Goal: Task Accomplishment & Management: Complete application form

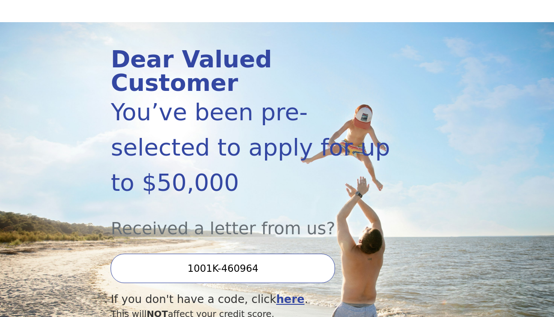
scroll to position [78, 0]
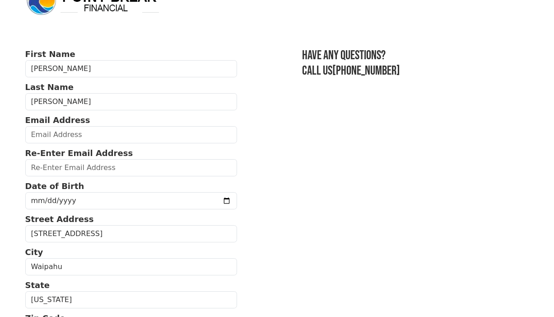
scroll to position [44, 0]
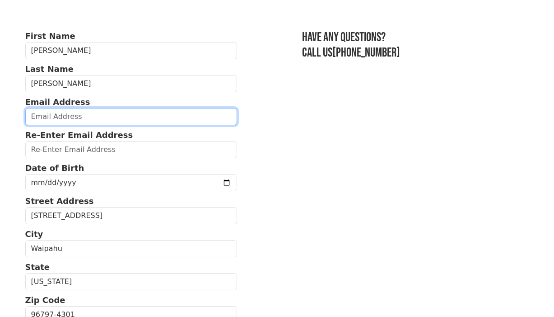
click at [108, 117] on input "email" at bounding box center [131, 116] width 212 height 17
type input "[EMAIL_ADDRESS][DOMAIN_NAME]"
drag, startPoint x: 118, startPoint y: 119, endPoint x: 8, endPoint y: 105, distance: 110.7
click at [8, 105] on body "First Name [PERSON_NAME] Last Name [PERSON_NAME] Email Address [EMAIL_ADDRESS][…" at bounding box center [277, 114] width 554 height 317
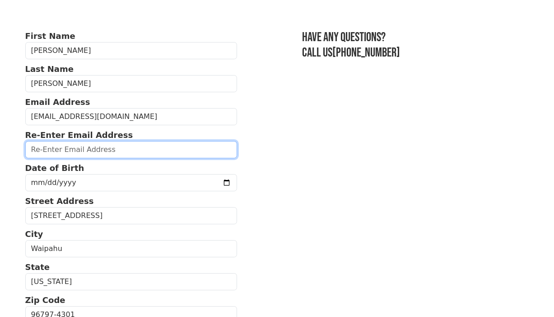
click at [34, 149] on input "email" at bounding box center [131, 149] width 212 height 17
paste input "[EMAIL_ADDRESS][DOMAIN_NAME]"
type input "[EMAIL_ADDRESS][DOMAIN_NAME]"
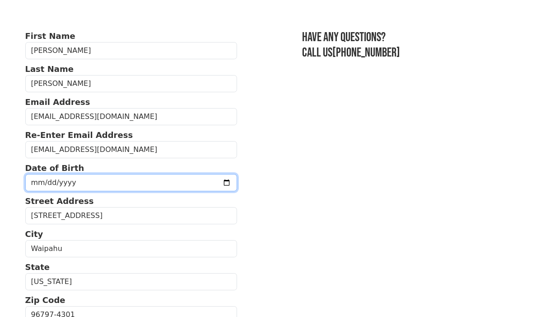
click at [56, 183] on input "date" at bounding box center [131, 182] width 212 height 17
type input "[DATE]"
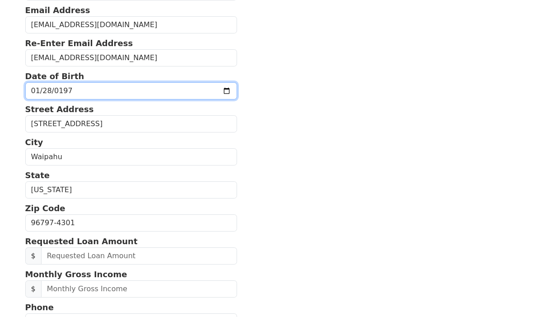
scroll to position [136, 0]
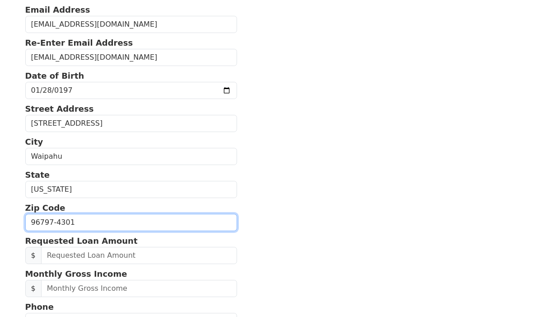
click at [73, 224] on input "96797-4301" at bounding box center [131, 222] width 212 height 17
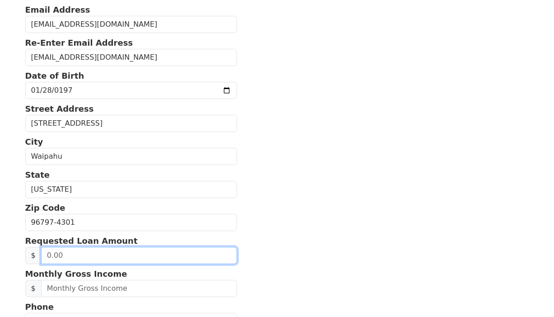
click at [66, 253] on input "text" at bounding box center [139, 255] width 196 height 17
type input "50,000.00"
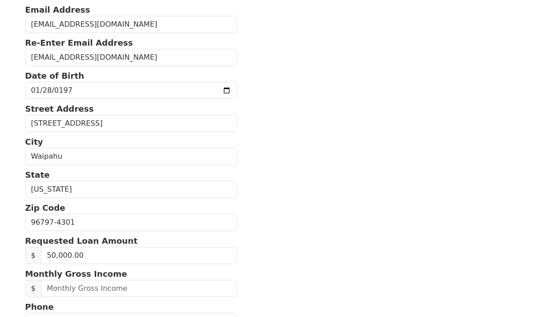
click at [297, 228] on section "First Name [PERSON_NAME] Last Name [PERSON_NAME] Email Address [EMAIL_ADDRESS][…" at bounding box center [277, 223] width 504 height 570
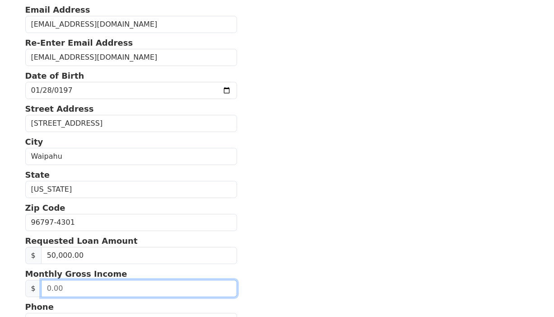
click at [154, 289] on input "text" at bounding box center [139, 288] width 196 height 17
type input "30,000.00"
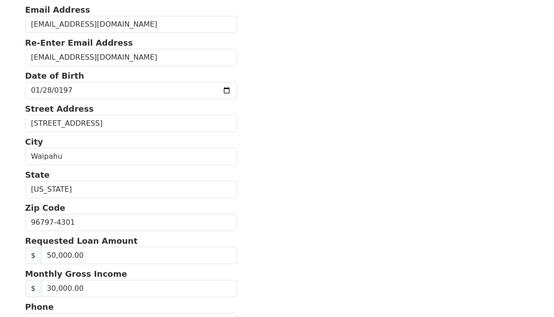
click at [333, 276] on section "First Name [PERSON_NAME] Last Name [PERSON_NAME] Email Address [EMAIL_ADDRESS][…" at bounding box center [277, 223] width 504 height 570
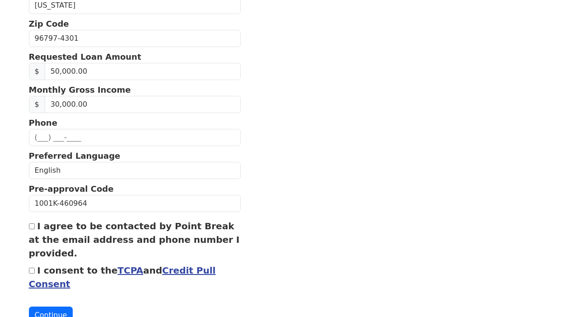
scroll to position [351, 0]
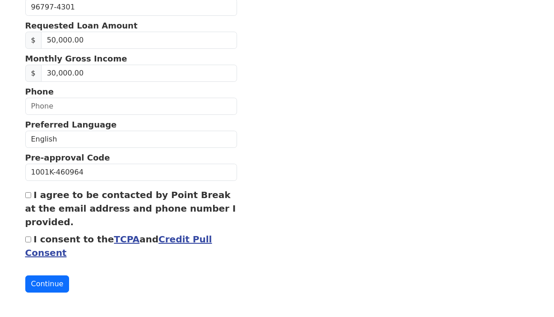
click at [170, 240] on link "Credit Pull Consent" at bounding box center [118, 246] width 187 height 24
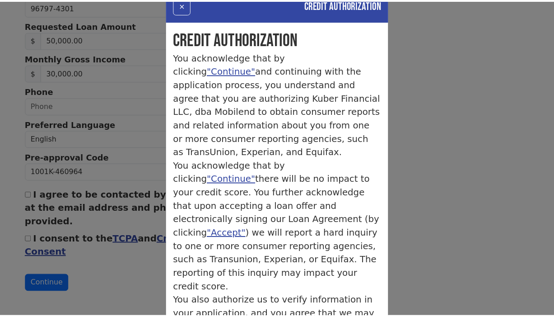
scroll to position [0, 0]
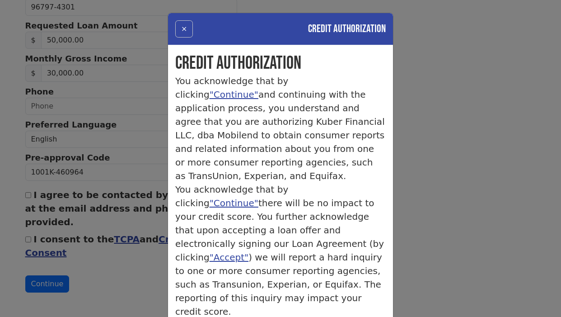
click at [182, 31] on button "×" at bounding box center [184, 28] width 18 height 17
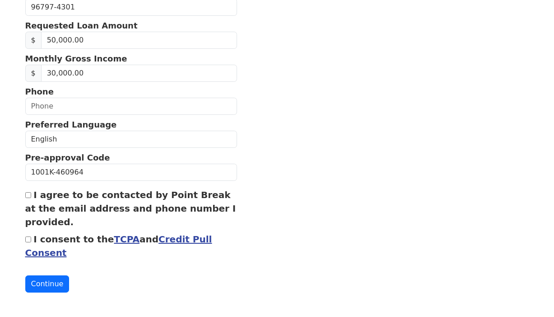
click at [29, 240] on input "I consent to the TCPA and Credit Pull Consent" at bounding box center [28, 239] width 6 height 6
checkbox input "true"
click at [27, 196] on input "I agree to be contacted by Point Break at the email address and phone number I …" at bounding box center [28, 195] width 6 height 6
checkbox input "true"
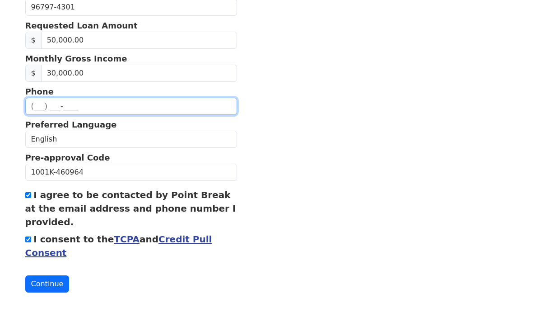
click at [36, 107] on input "text" at bounding box center [131, 106] width 212 height 17
type input "[PHONE_NUMBER]"
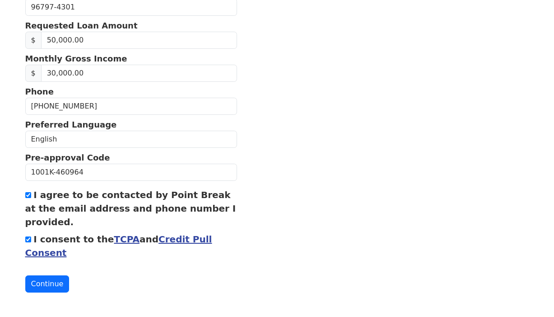
click at [271, 142] on section "First Name [PERSON_NAME] Last Name [PERSON_NAME] Email Address [EMAIL_ADDRESS][…" at bounding box center [277, 8] width 504 height 570
click at [42, 282] on button "Continue" at bounding box center [47, 283] width 44 height 17
